Goal: Navigation & Orientation: Find specific page/section

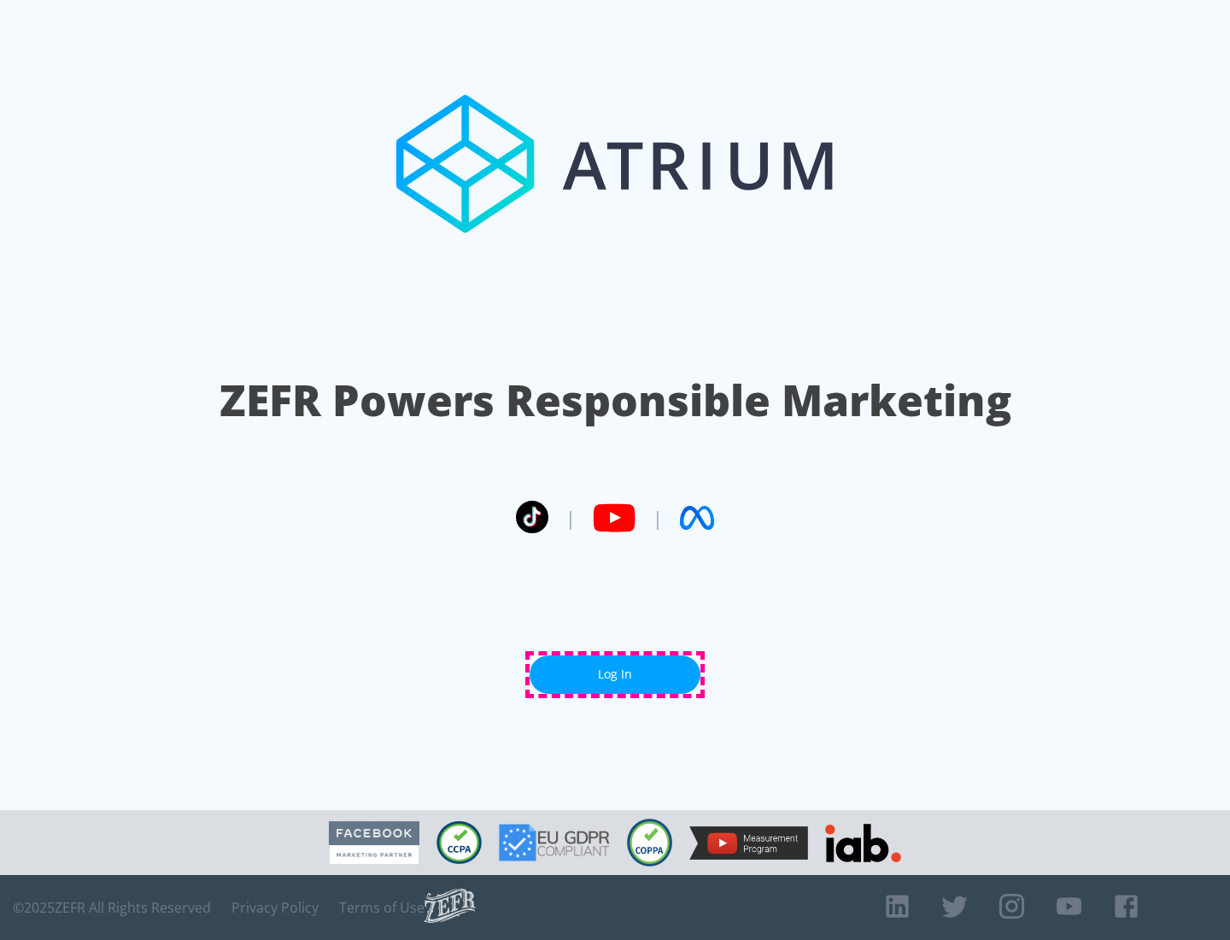
click at [615, 674] on link "Log In" at bounding box center [615, 674] width 171 height 38
